Goal: Task Accomplishment & Management: Use online tool/utility

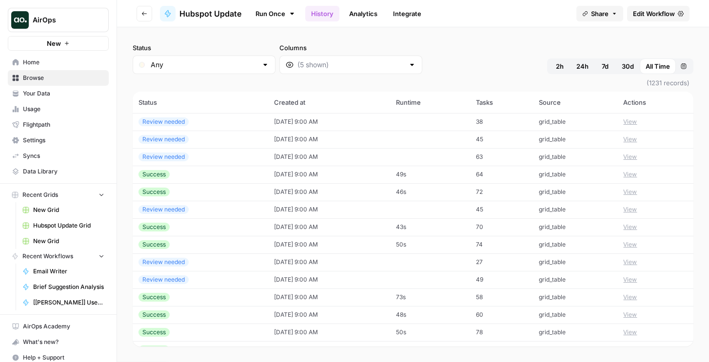
click at [51, 227] on span "Hubspot Update Grid" at bounding box center [68, 225] width 71 height 9
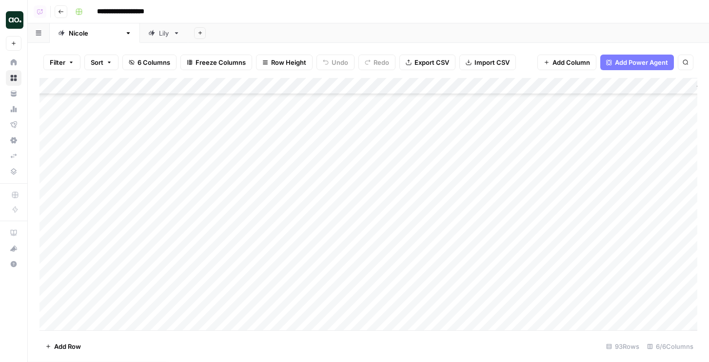
scroll to position [707, 0]
click at [505, 258] on div "Add Column" at bounding box center [369, 204] width 658 height 253
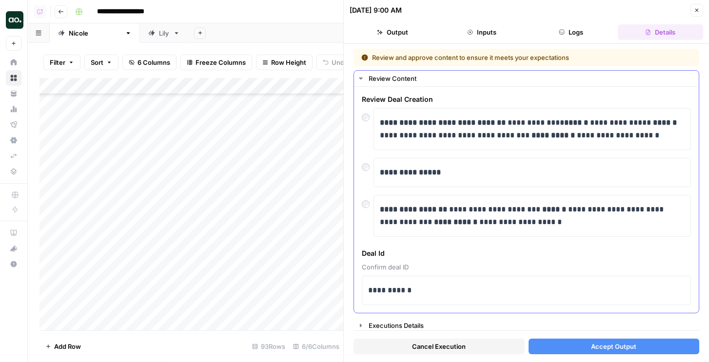
scroll to position [3, 0]
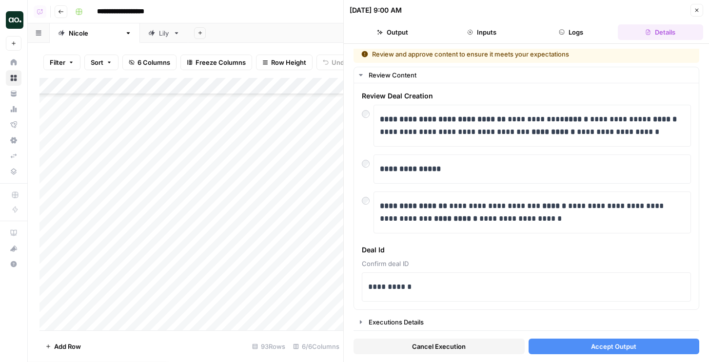
click at [552, 360] on div "**********" at bounding box center [526, 203] width 365 height 318
click at [256, 291] on div "Add Column" at bounding box center [192, 204] width 304 height 253
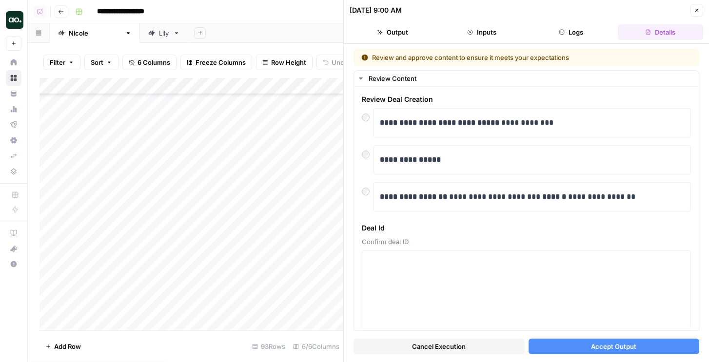
scroll to position [843, 0]
click at [698, 12] on icon "button" at bounding box center [697, 10] width 6 height 6
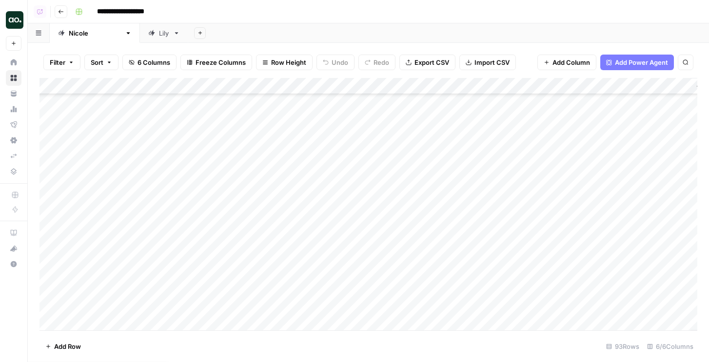
click at [51, 153] on div "Add Column" at bounding box center [369, 204] width 658 height 253
click at [51, 170] on div "Add Column" at bounding box center [369, 204] width 658 height 253
click at [46, 270] on div "Add Column" at bounding box center [369, 204] width 658 height 253
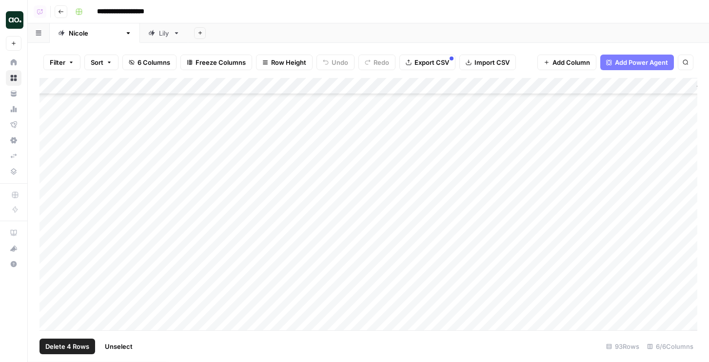
click at [48, 282] on div "Add Column" at bounding box center [369, 204] width 658 height 253
click at [50, 298] on div "Add Column" at bounding box center [369, 204] width 658 height 253
click at [71, 345] on span "Delete 5 Rows" at bounding box center [66, 347] width 43 height 10
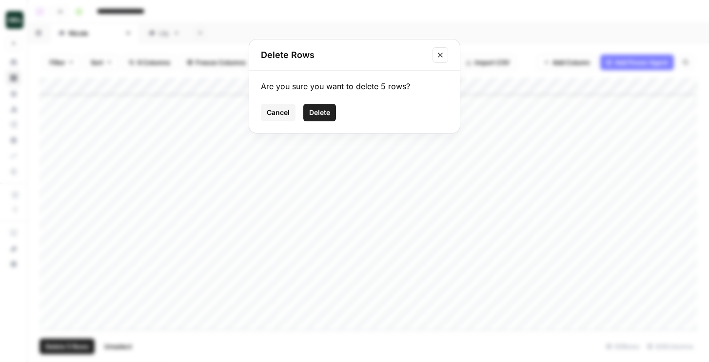
click at [318, 119] on button "Delete" at bounding box center [319, 113] width 33 height 18
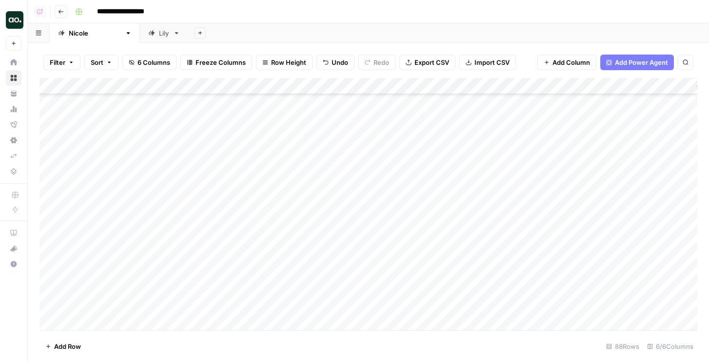
scroll to position [710, 0]
click at [504, 285] on div "Add Column" at bounding box center [369, 204] width 658 height 253
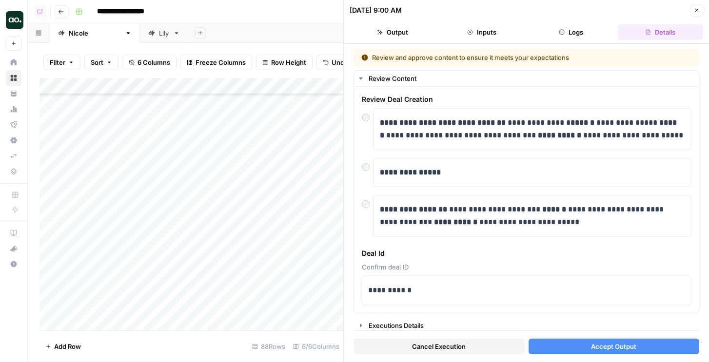
click at [560, 349] on button "Accept Output" at bounding box center [614, 347] width 171 height 16
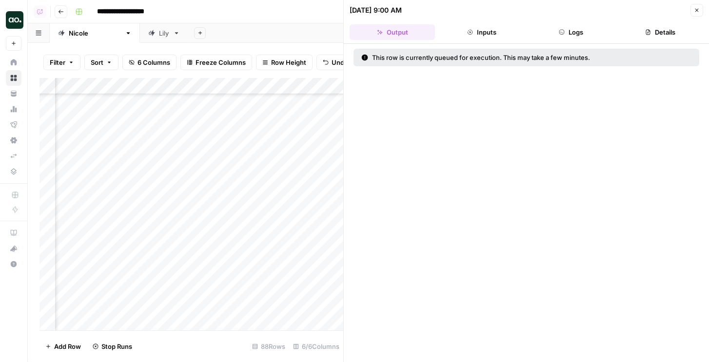
scroll to position [783, 190]
click at [319, 247] on div "Add Column" at bounding box center [192, 204] width 304 height 253
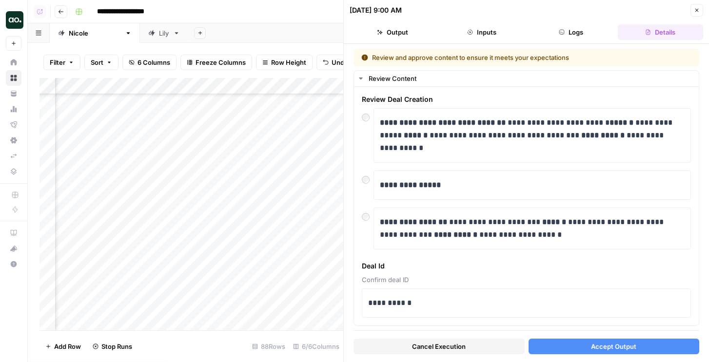
click at [559, 350] on button "Accept Output" at bounding box center [614, 347] width 171 height 16
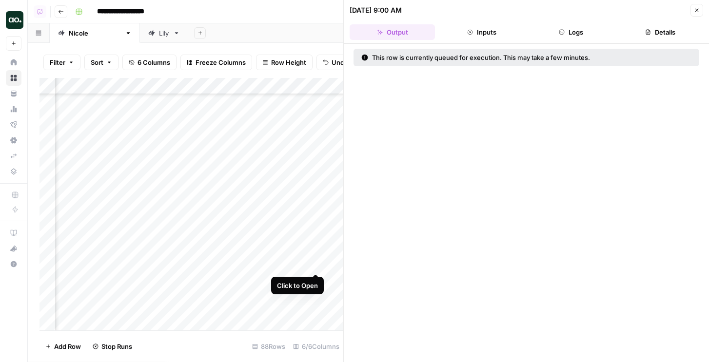
click at [316, 264] on div "Add Column" at bounding box center [192, 204] width 304 height 253
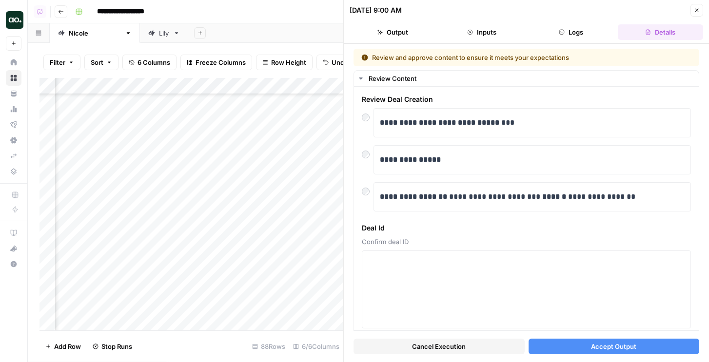
scroll to position [783, 0]
click at [548, 127] on p "**********" at bounding box center [532, 123] width 305 height 13
click at [567, 26] on button "Logs" at bounding box center [571, 32] width 85 height 16
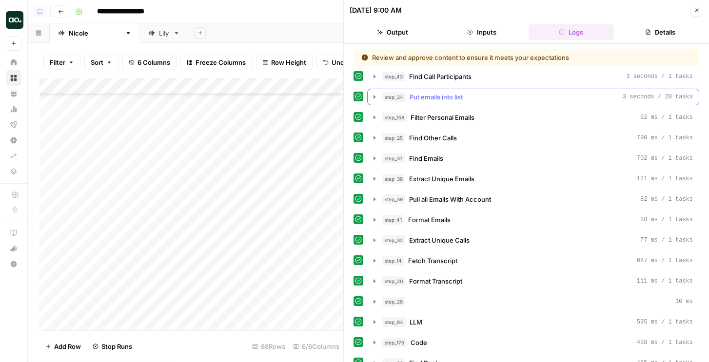
click at [465, 101] on div "step_24 Put emails into list 3 seconds / 20 tasks" at bounding box center [537, 97] width 311 height 10
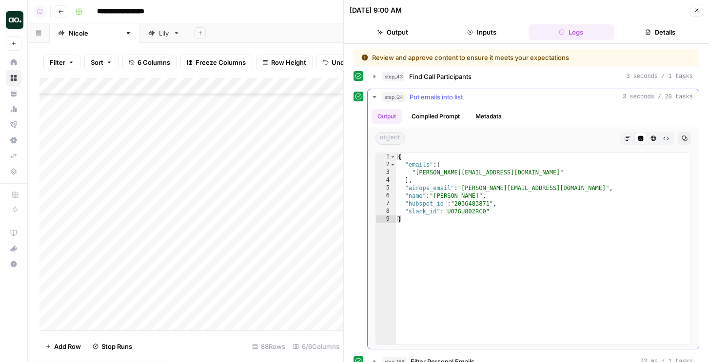
click at [465, 100] on div "step_24 Put emails into list 3 seconds / 20 tasks" at bounding box center [537, 97] width 311 height 10
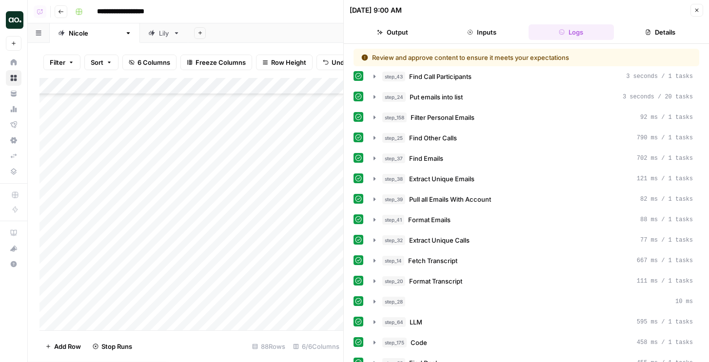
click at [396, 32] on button "Output" at bounding box center [392, 32] width 85 height 16
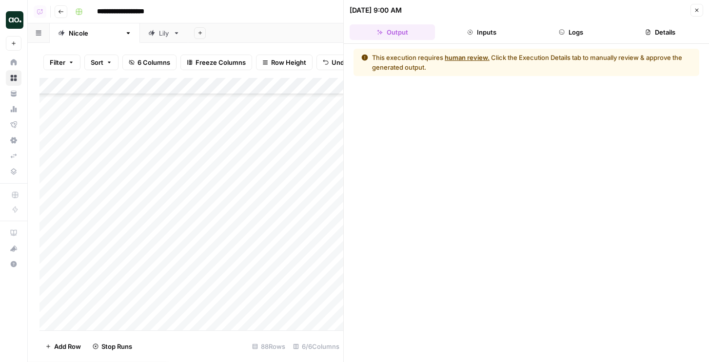
click at [485, 36] on button "Inputs" at bounding box center [481, 32] width 85 height 16
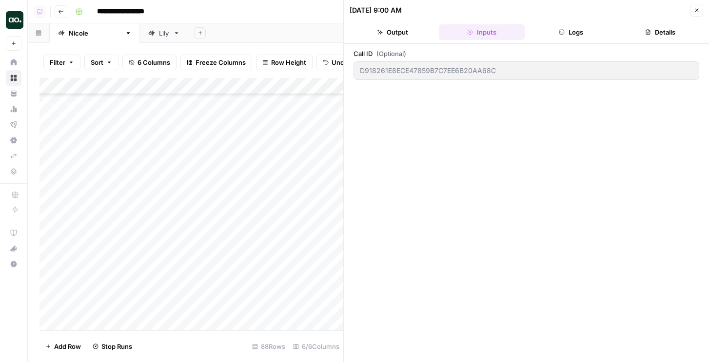
click at [559, 30] on icon "button" at bounding box center [562, 32] width 6 height 6
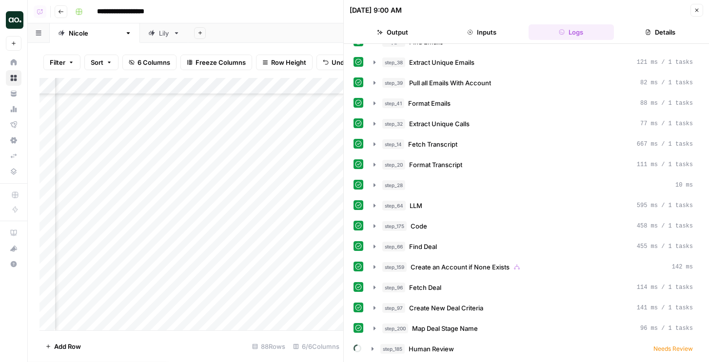
scroll to position [783, 248]
click at [256, 264] on div "Add Column" at bounding box center [192, 204] width 304 height 253
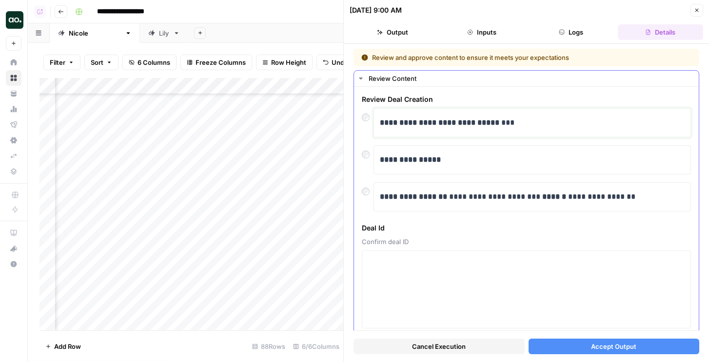
click at [547, 132] on div "**********" at bounding box center [532, 123] width 305 height 20
click at [560, 347] on button "Accept Output" at bounding box center [614, 347] width 171 height 16
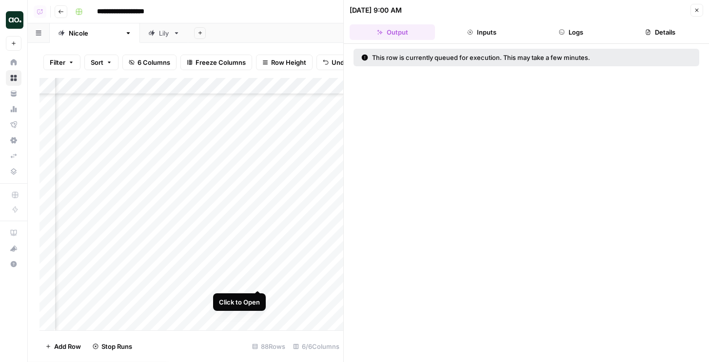
click at [259, 280] on div "Add Column" at bounding box center [192, 204] width 304 height 253
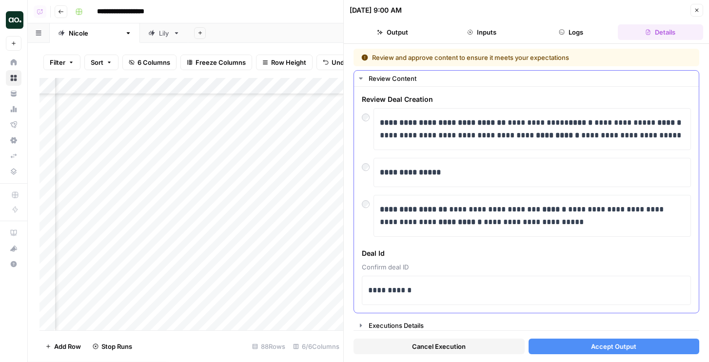
scroll to position [3, 0]
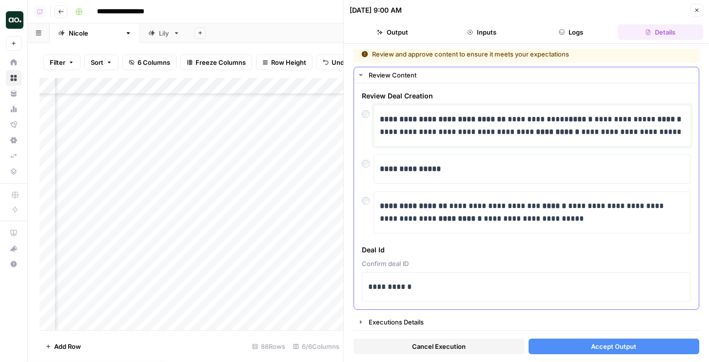
click at [607, 133] on p "**********" at bounding box center [532, 125] width 305 height 25
click at [568, 353] on button "Accept Output" at bounding box center [614, 347] width 171 height 16
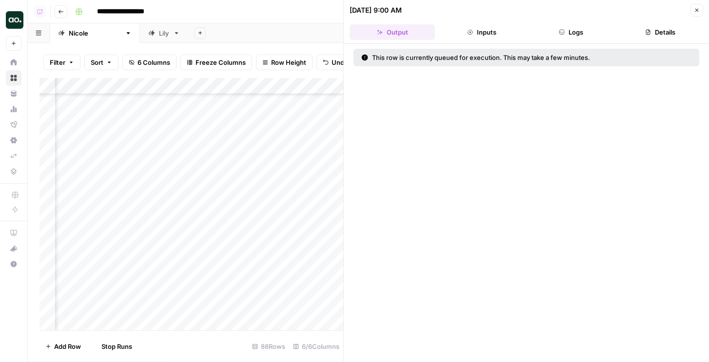
scroll to position [906, 248]
click at [257, 176] on div "Add Column" at bounding box center [192, 204] width 304 height 253
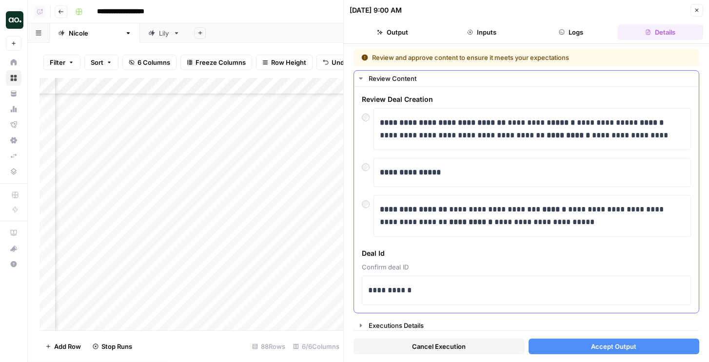
scroll to position [3, 0]
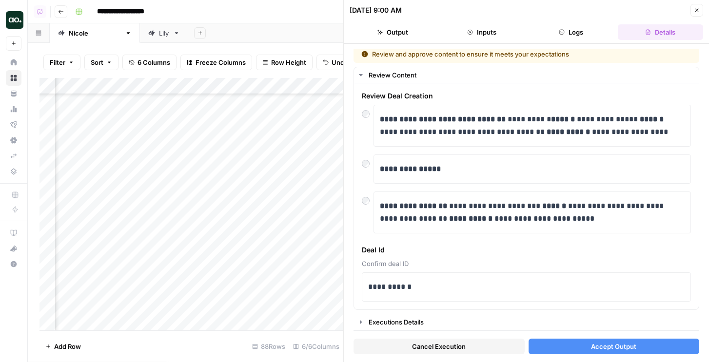
click at [556, 344] on button "Accept Output" at bounding box center [614, 347] width 171 height 16
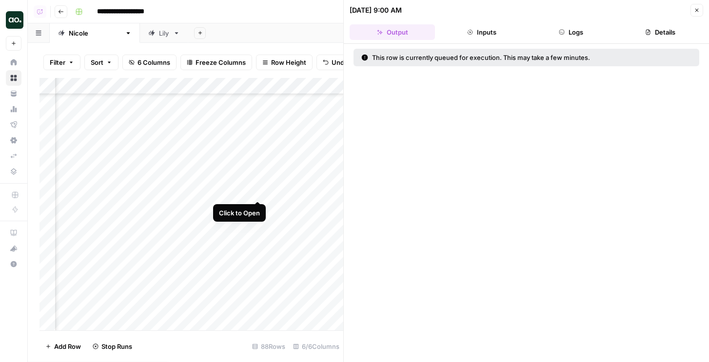
click at [259, 190] on div "Add Column" at bounding box center [192, 204] width 304 height 253
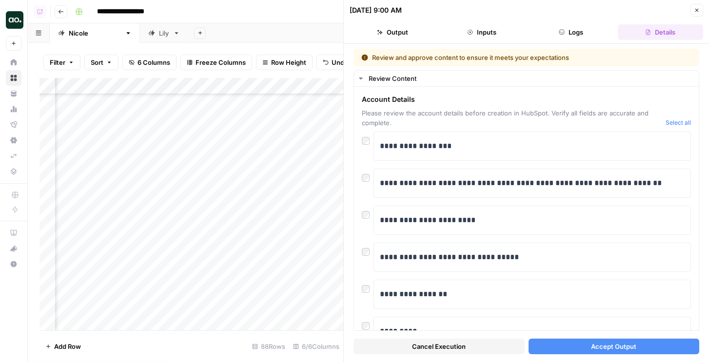
click at [558, 29] on button "Logs" at bounding box center [571, 32] width 85 height 16
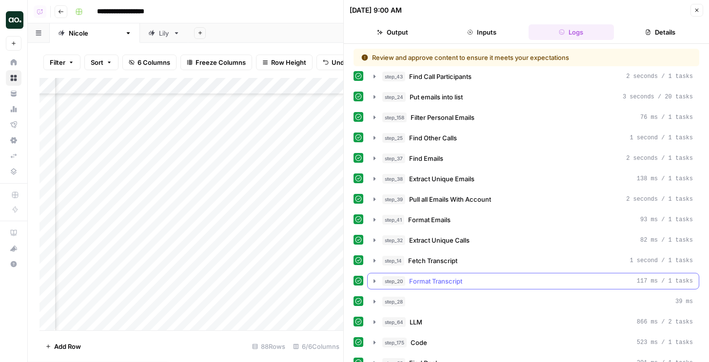
click at [447, 285] on span "Format Transcript" at bounding box center [435, 282] width 53 height 10
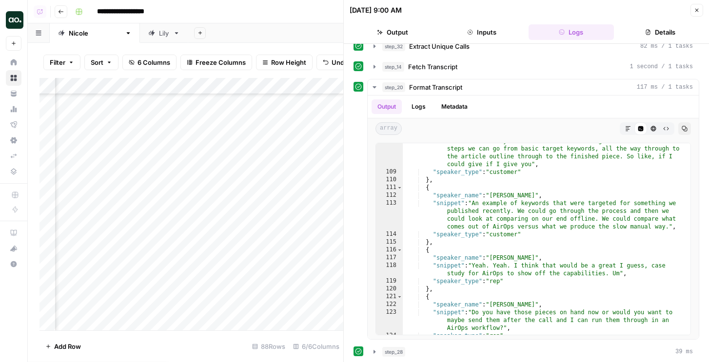
scroll to position [906, 0]
click at [49, 190] on div "Add Column" at bounding box center [192, 204] width 304 height 253
click at [67, 346] on span "Delete 1 Row" at bounding box center [64, 347] width 39 height 10
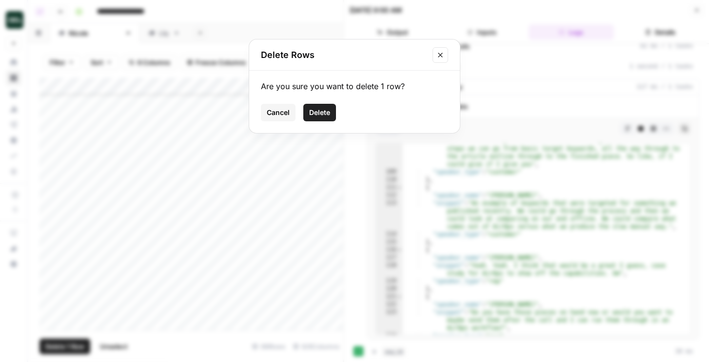
click at [322, 112] on span "Delete" at bounding box center [319, 113] width 21 height 10
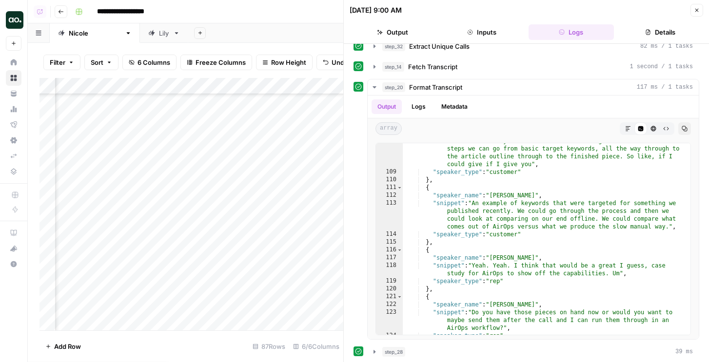
scroll to position [905, 206]
click at [301, 188] on div "Add Column" at bounding box center [192, 204] width 304 height 253
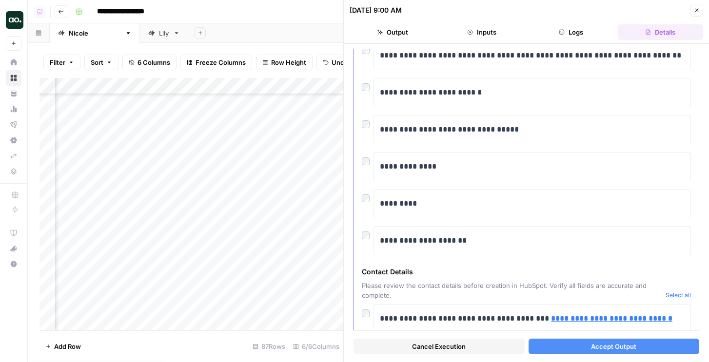
scroll to position [159, 0]
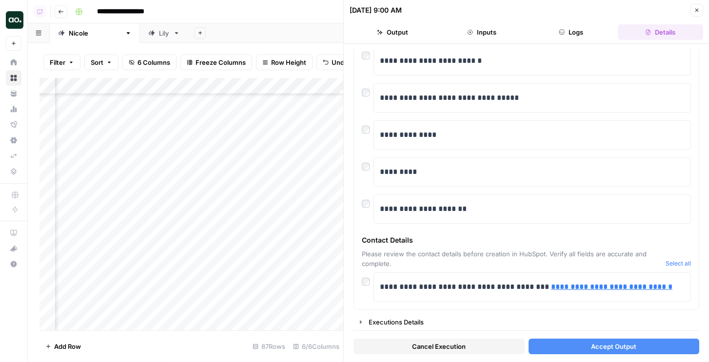
click at [565, 34] on button "Logs" at bounding box center [571, 32] width 85 height 16
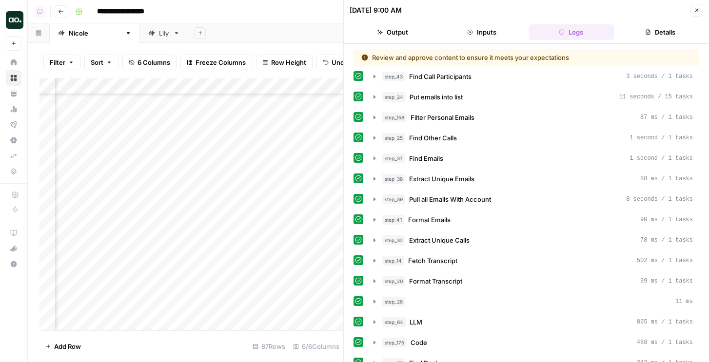
click at [384, 33] on button "Output" at bounding box center [392, 32] width 85 height 16
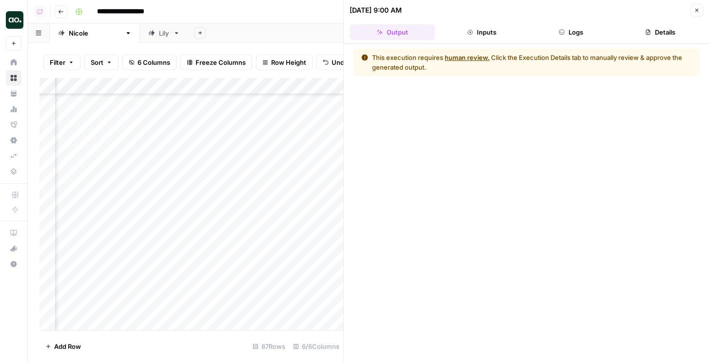
click at [592, 32] on button "Logs" at bounding box center [571, 32] width 85 height 16
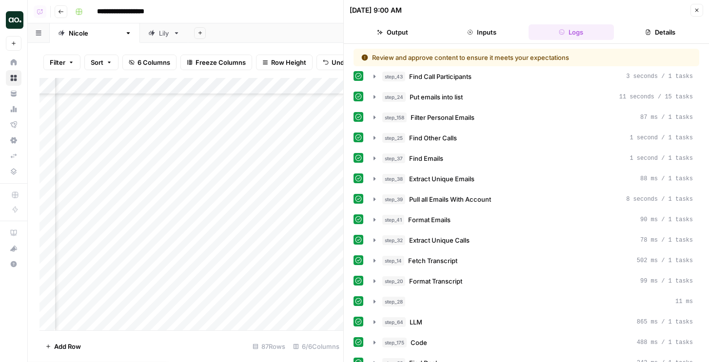
click at [690, 3] on header "[DATE] 9:00 AM Close Output Inputs Logs Details" at bounding box center [526, 22] width 365 height 44
click at [695, 6] on button "Close" at bounding box center [697, 10] width 13 height 13
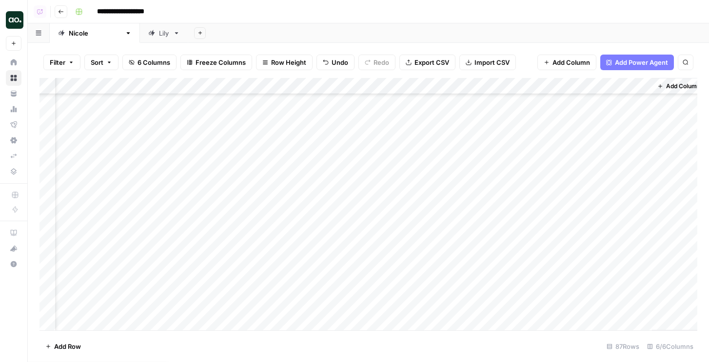
scroll to position [905, 36]
click at [470, 191] on div "Add Column" at bounding box center [369, 204] width 658 height 253
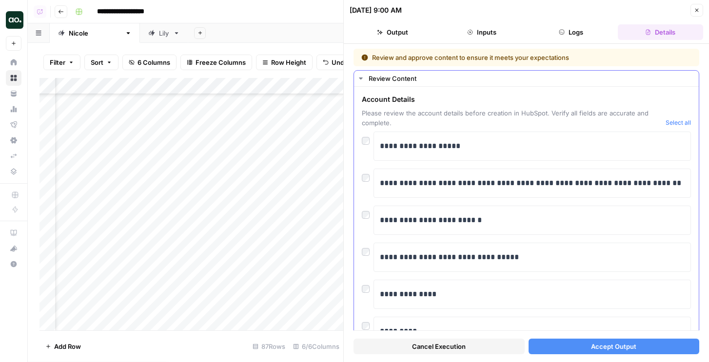
click at [686, 124] on button "Select all" at bounding box center [678, 123] width 25 height 10
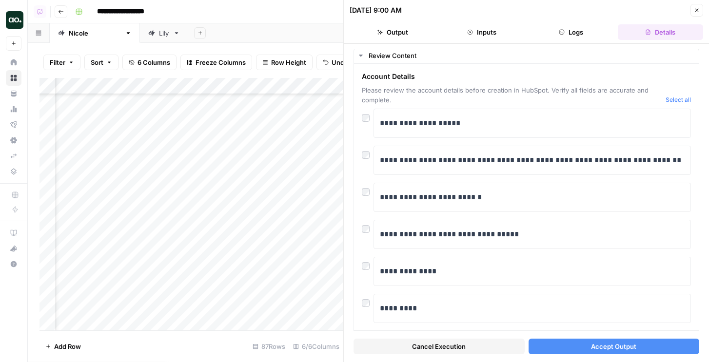
scroll to position [159, 0]
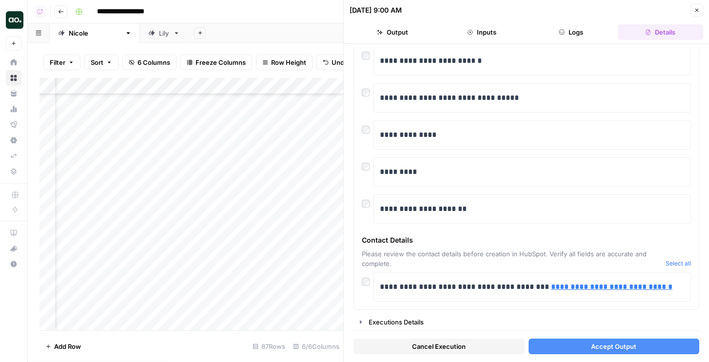
click at [558, 345] on button "Accept Output" at bounding box center [614, 347] width 171 height 16
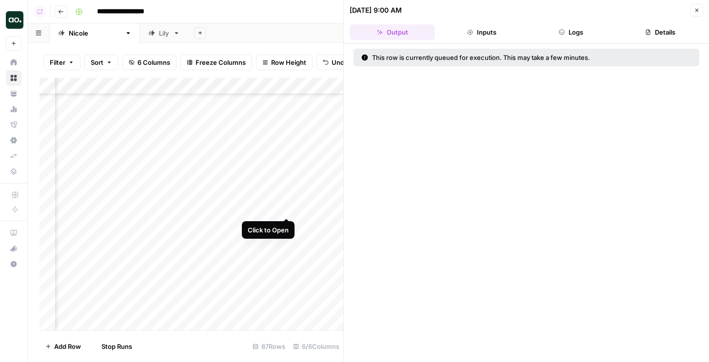
click at [290, 209] on div "Add Column" at bounding box center [192, 204] width 304 height 253
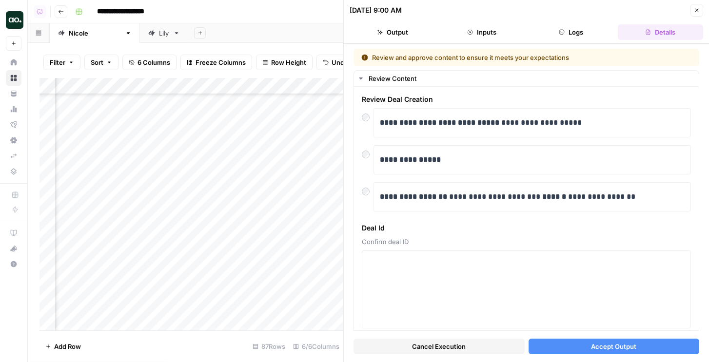
click at [537, 345] on button "Accept Output" at bounding box center [614, 347] width 171 height 16
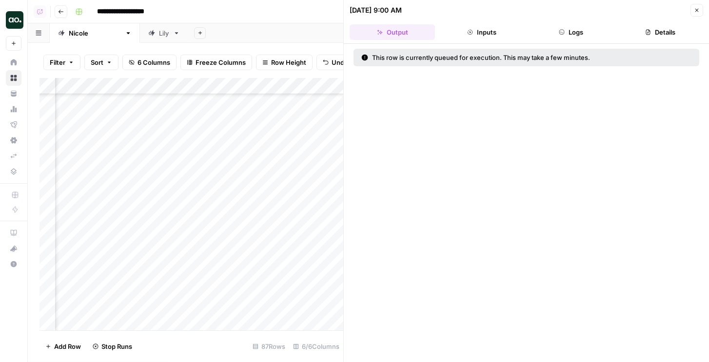
click at [286, 227] on div "Add Column" at bounding box center [192, 204] width 304 height 253
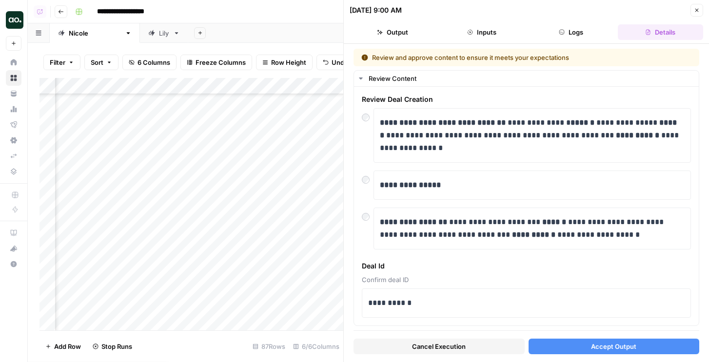
click at [566, 345] on button "Accept Output" at bounding box center [614, 347] width 171 height 16
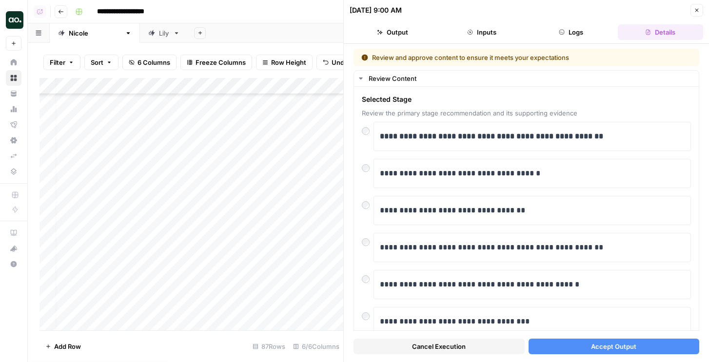
scroll to position [905, 21]
click at [543, 349] on button "Accept Output" at bounding box center [614, 347] width 171 height 16
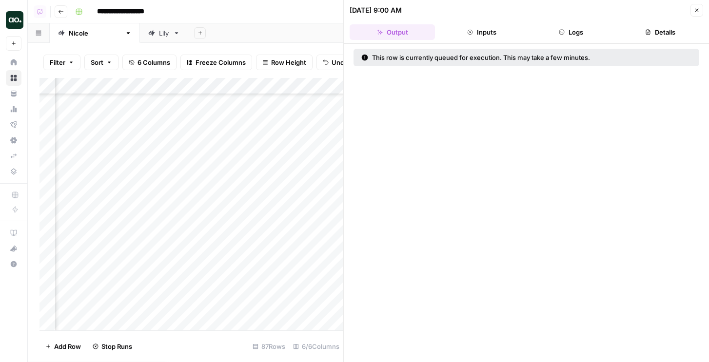
scroll to position [905, 200]
click at [306, 241] on div "Add Column" at bounding box center [192, 204] width 304 height 253
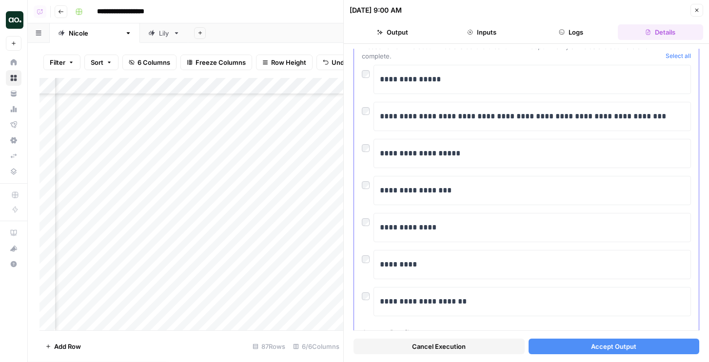
scroll to position [6, 0]
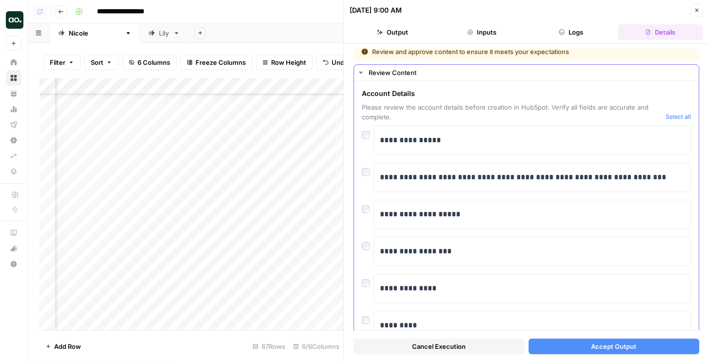
click at [682, 119] on button "Select all" at bounding box center [678, 117] width 25 height 10
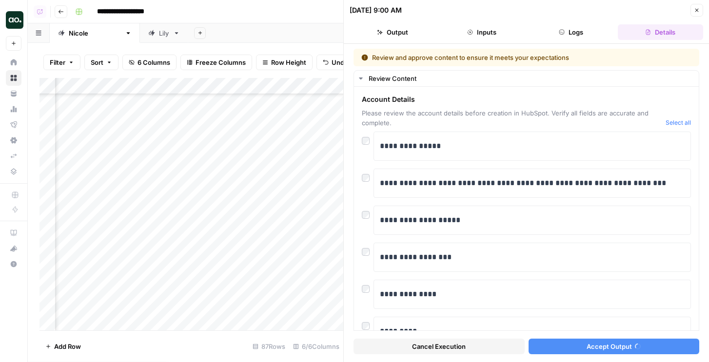
scroll to position [159, 0]
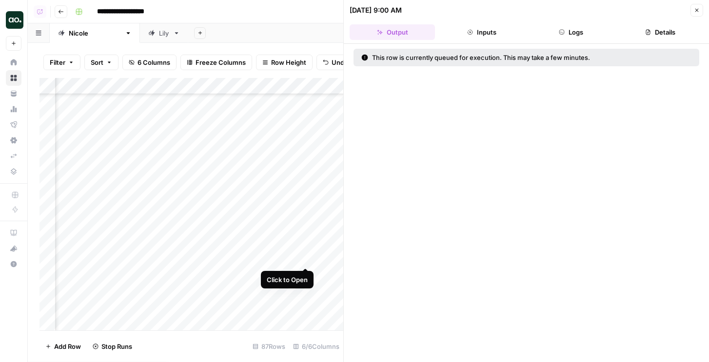
click at [305, 255] on div "Add Column" at bounding box center [192, 204] width 304 height 253
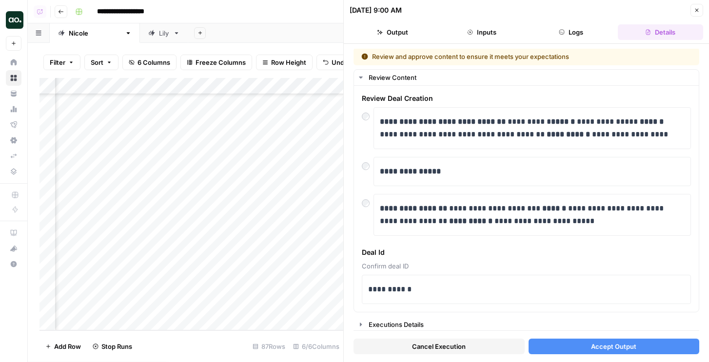
scroll to position [1222, 198]
click at [560, 344] on button "Accept Output" at bounding box center [614, 347] width 171 height 16
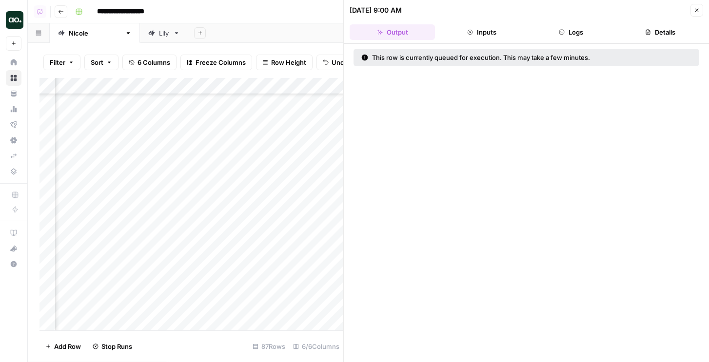
scroll to position [994, 336]
click at [171, 188] on div "Add Column" at bounding box center [192, 204] width 304 height 253
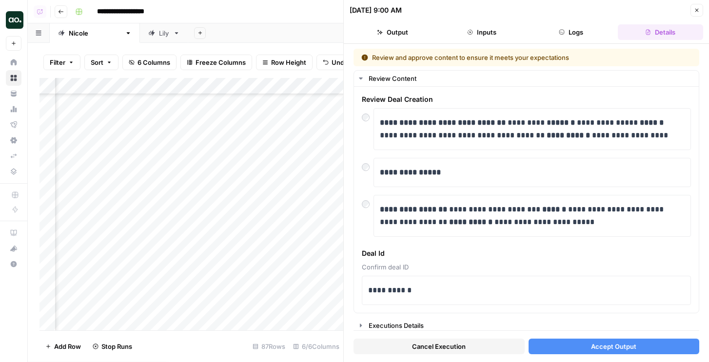
click at [547, 347] on button "Accept Output" at bounding box center [614, 347] width 171 height 16
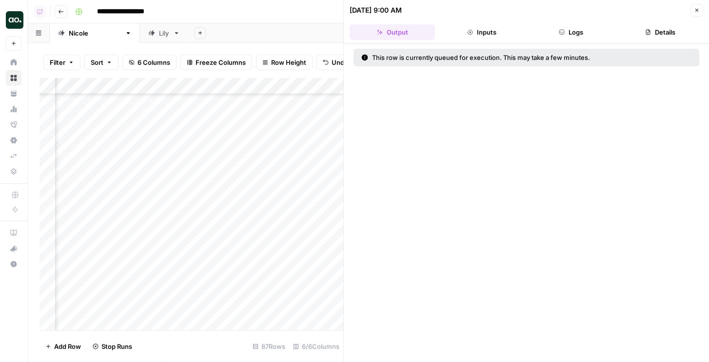
click at [173, 200] on div "Add Column" at bounding box center [192, 204] width 304 height 253
